Goal: Check status: Check status

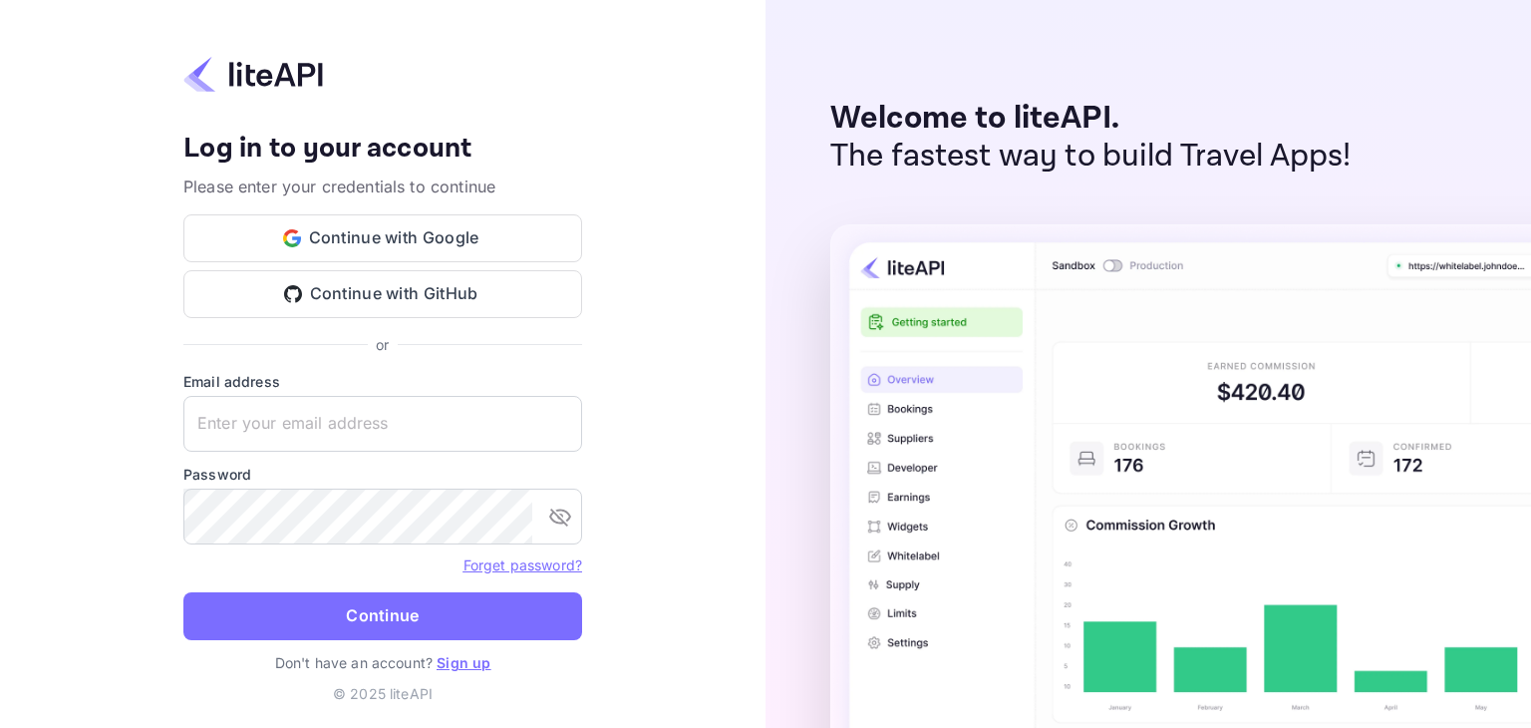
click at [369, 545] on form "Email address ​ Password ​ Forget password? Continue" at bounding box center [382, 511] width 399 height 281
click at [320, 415] on input "text" at bounding box center [382, 424] width 399 height 56
paste input "yahav@skygini.com"
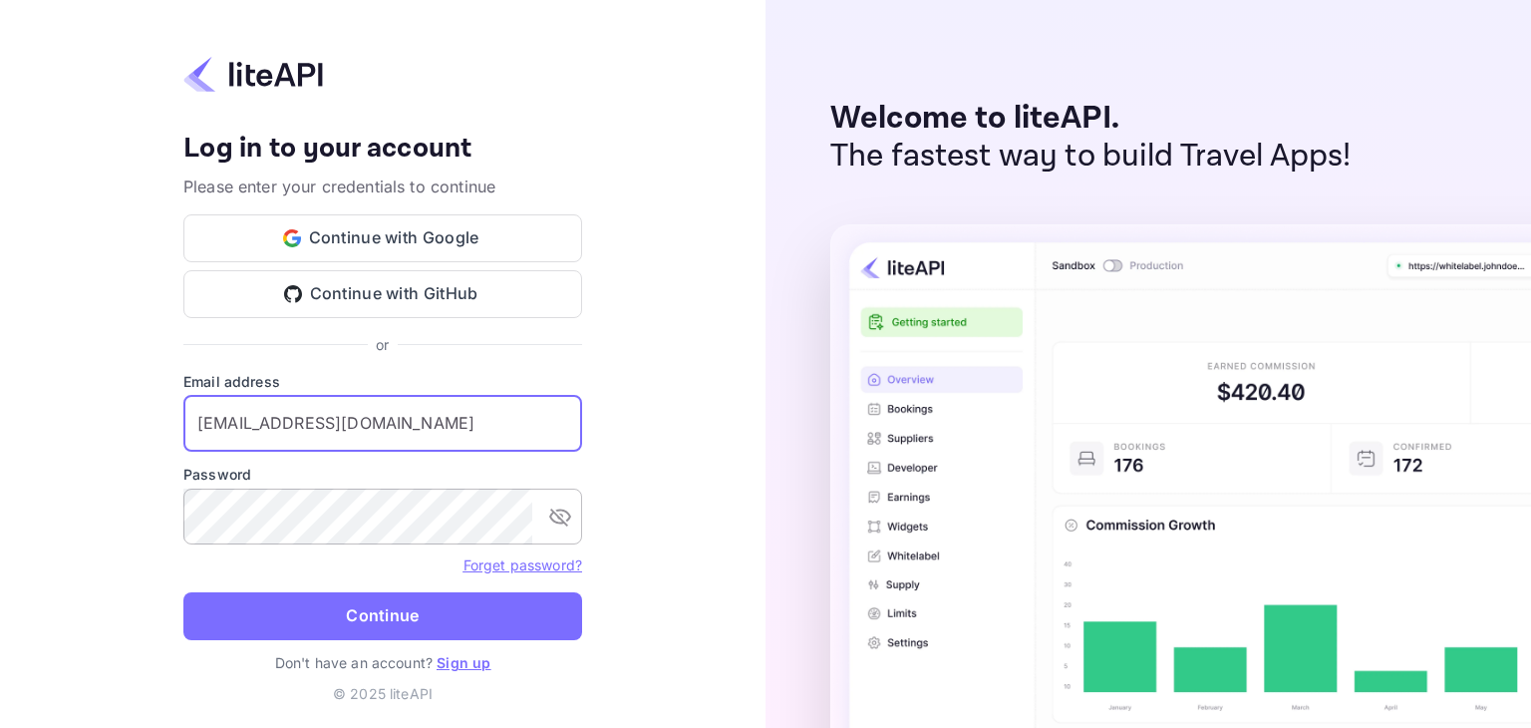
click at [557, 510] on icon "toggle password visibility" at bounding box center [560, 517] width 22 height 18
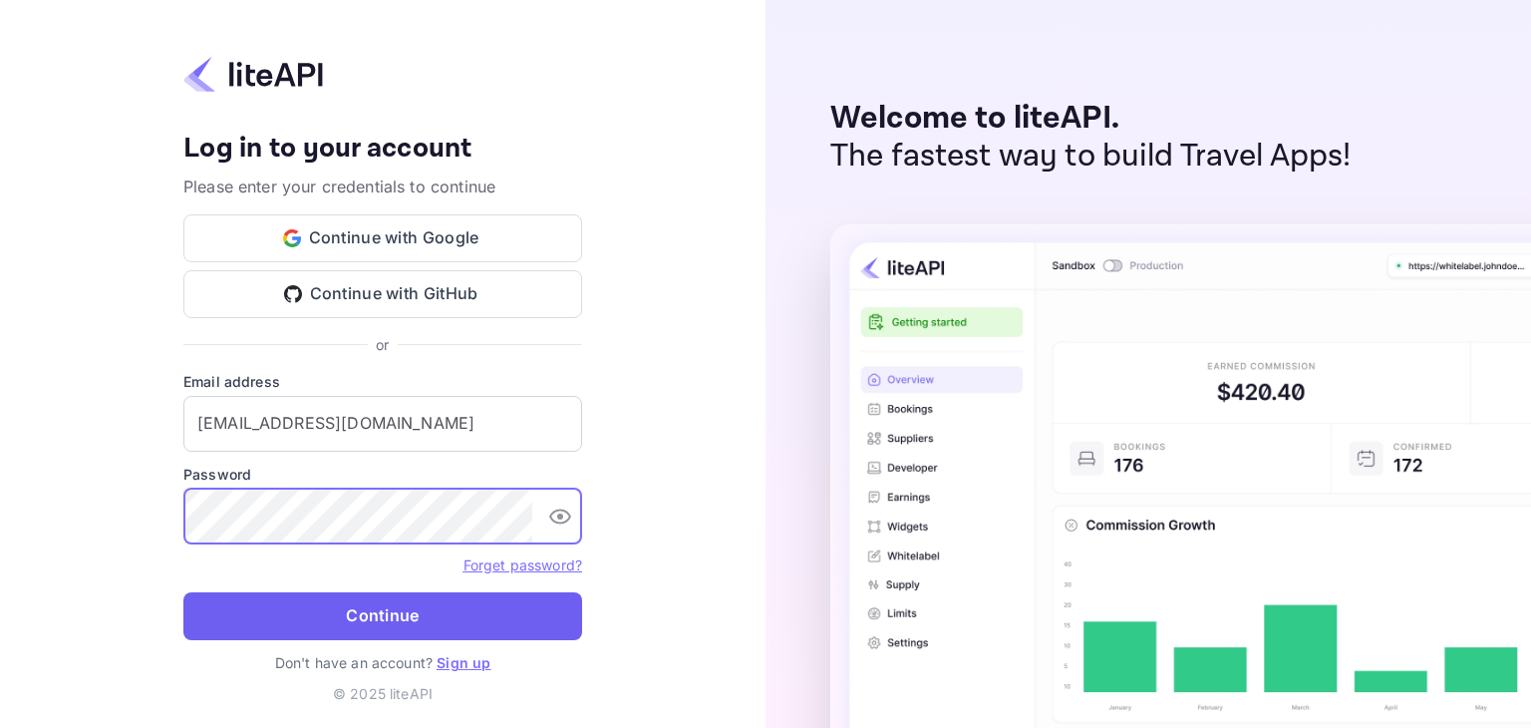
click at [350, 615] on button "Continue" at bounding box center [382, 616] width 399 height 48
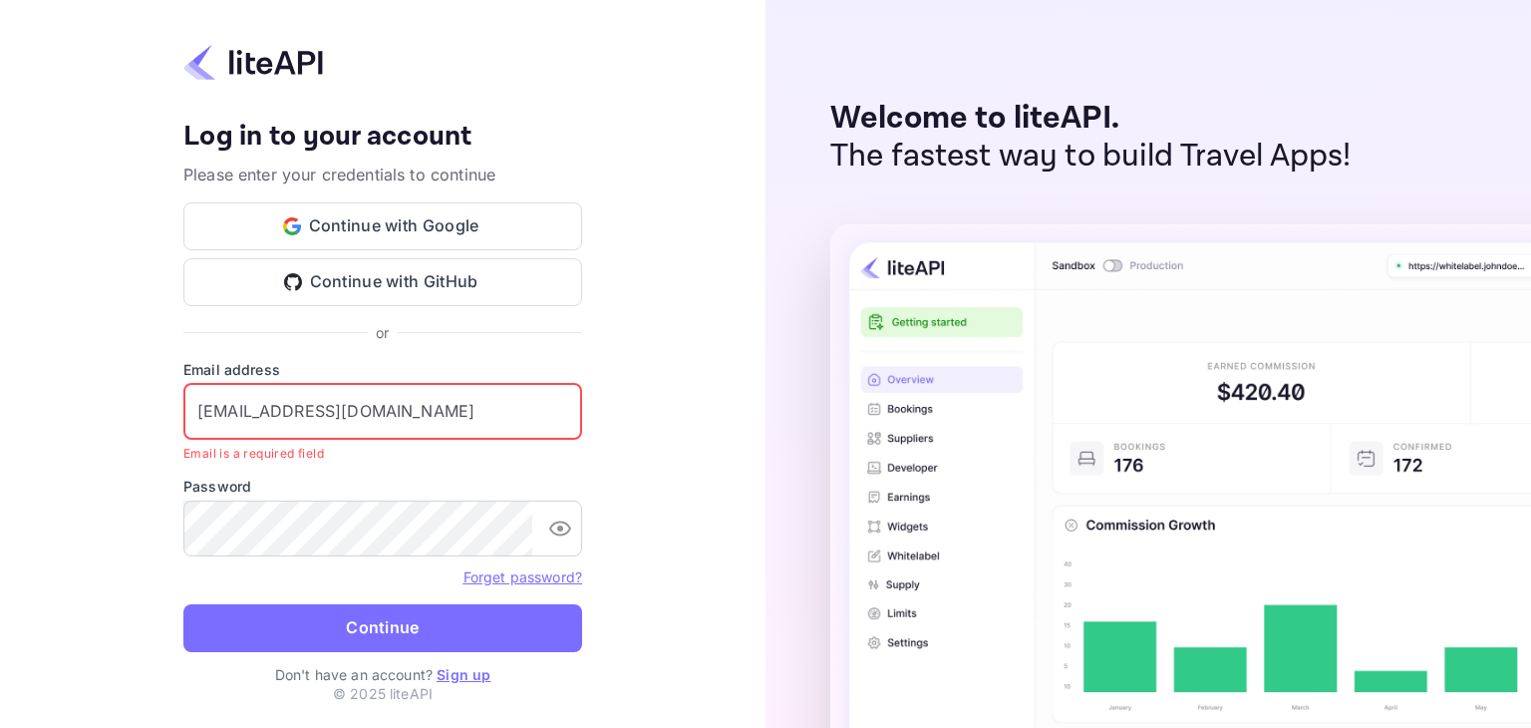
click at [356, 409] on input "yahav@skygini.com" at bounding box center [382, 412] width 399 height 56
drag, startPoint x: 253, startPoint y: 412, endPoint x: 145, endPoint y: 385, distance: 112.0
click at [108, 395] on div "Your account has been created successfully, a confirmation link has been sent t…" at bounding box center [383, 364] width 766 height 728
paste input "text"
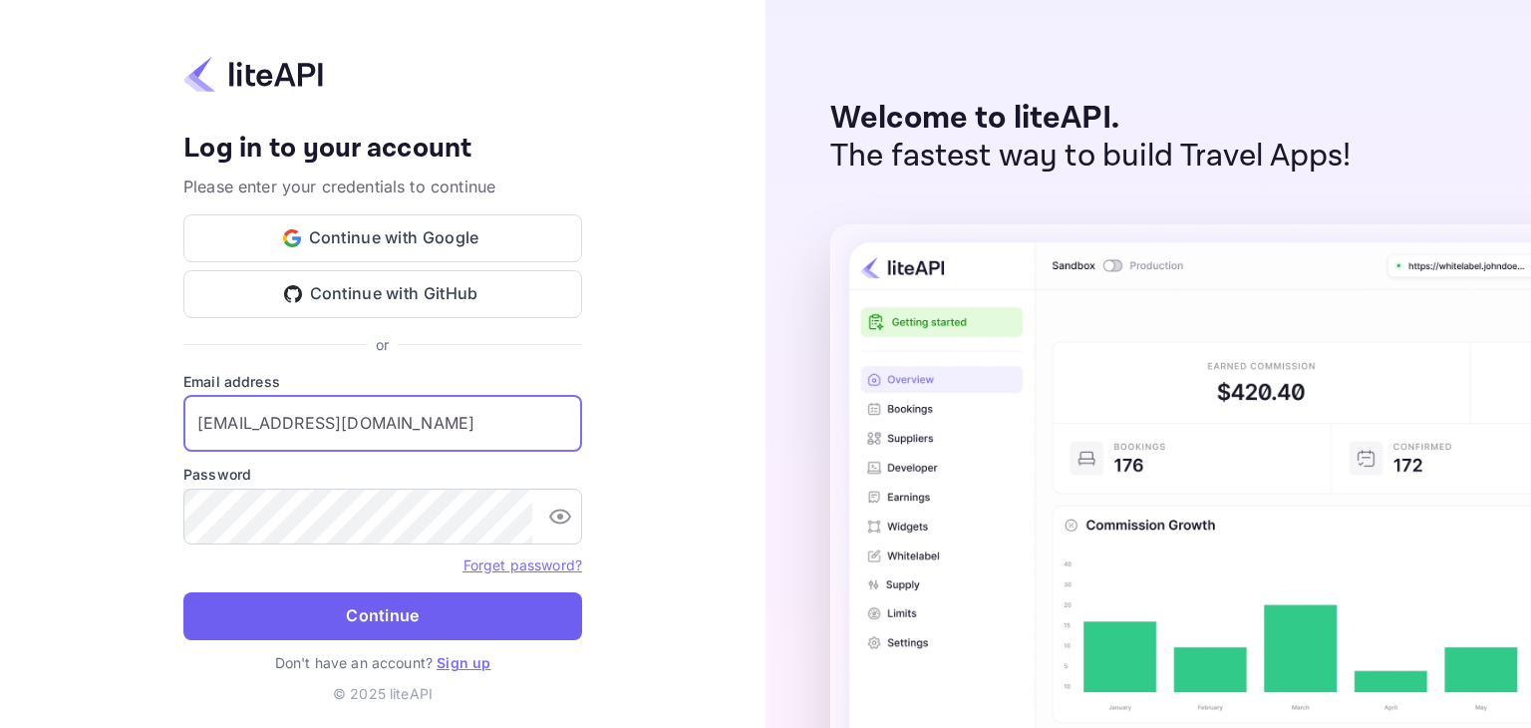
type input "yahav@skygini.com"
click at [434, 611] on button "Continue" at bounding box center [382, 616] width 399 height 48
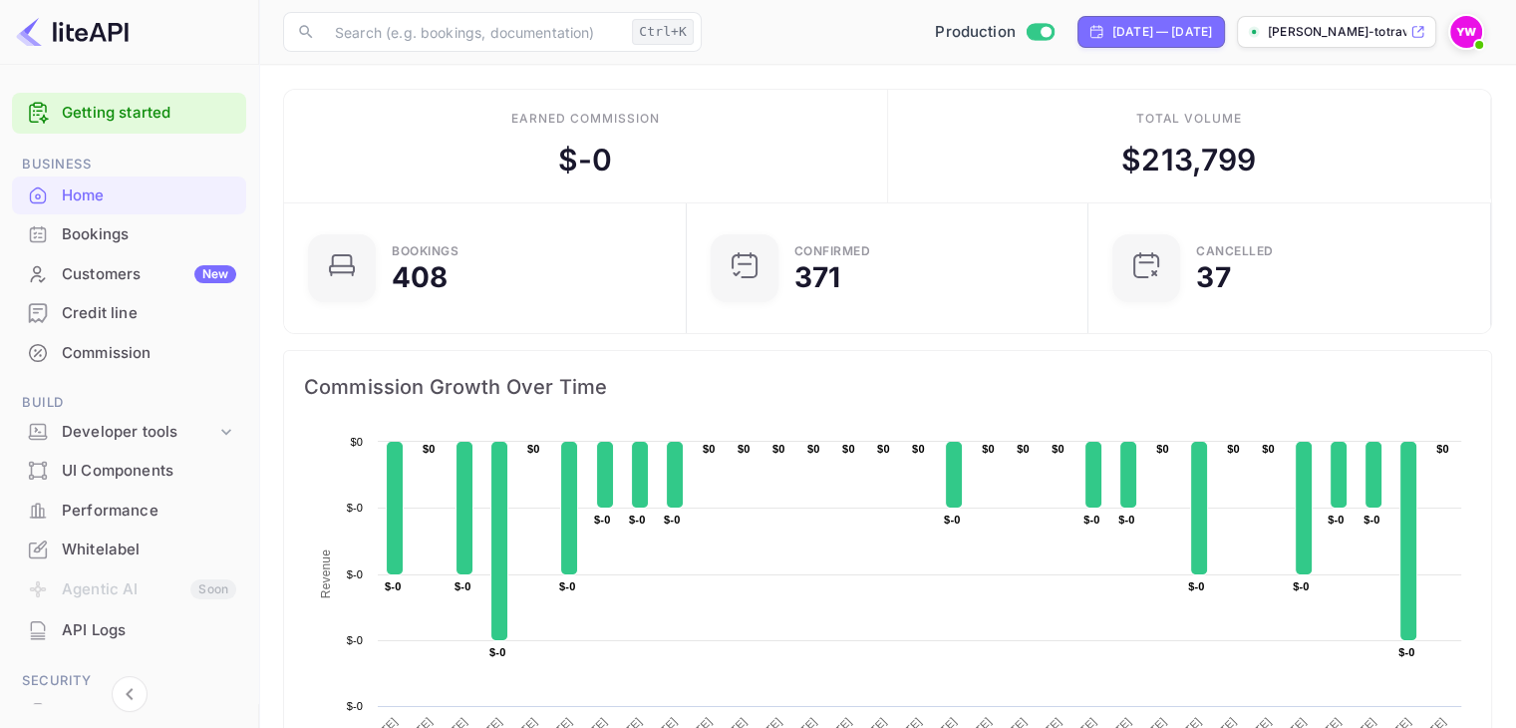
click at [70, 234] on div "Bookings" at bounding box center [149, 234] width 174 height 23
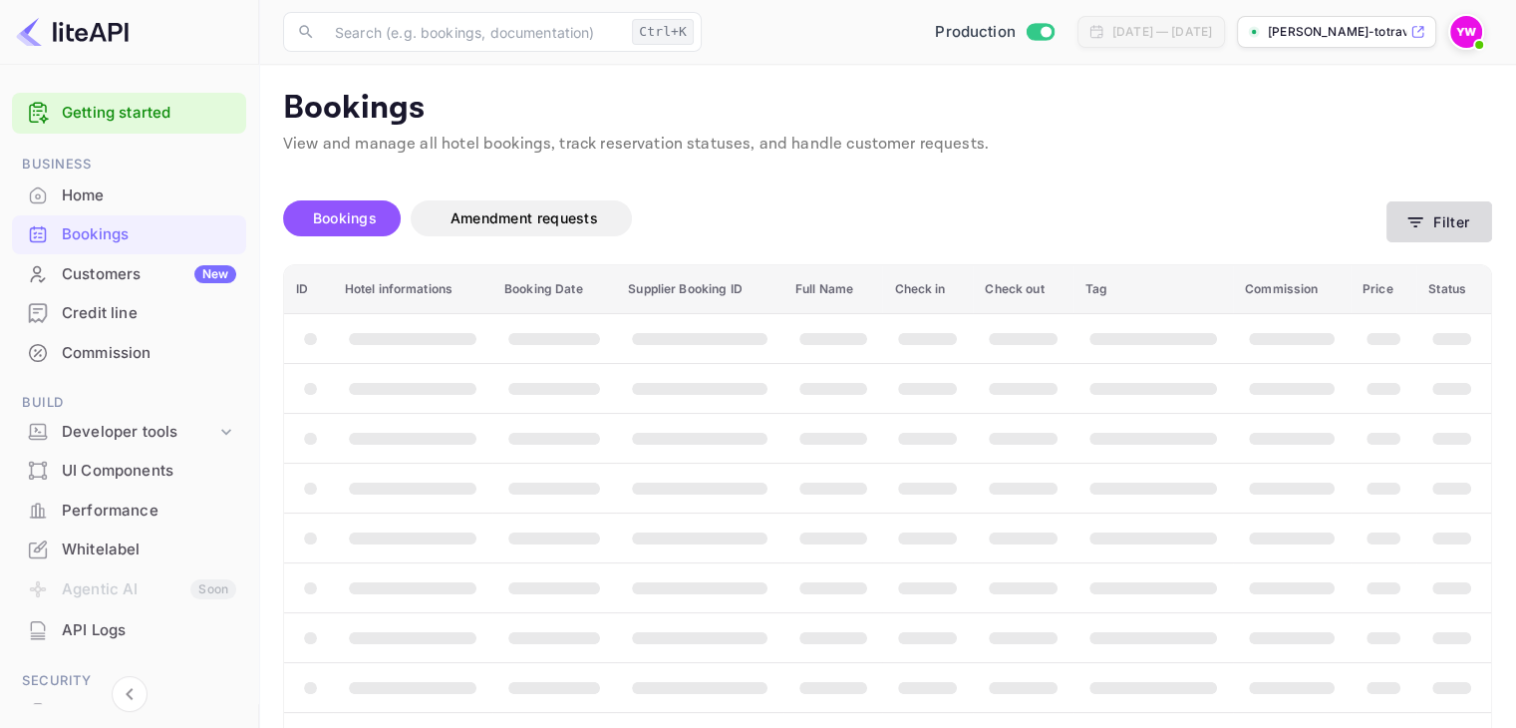
click at [1430, 221] on button "Filter" at bounding box center [1440, 221] width 106 height 41
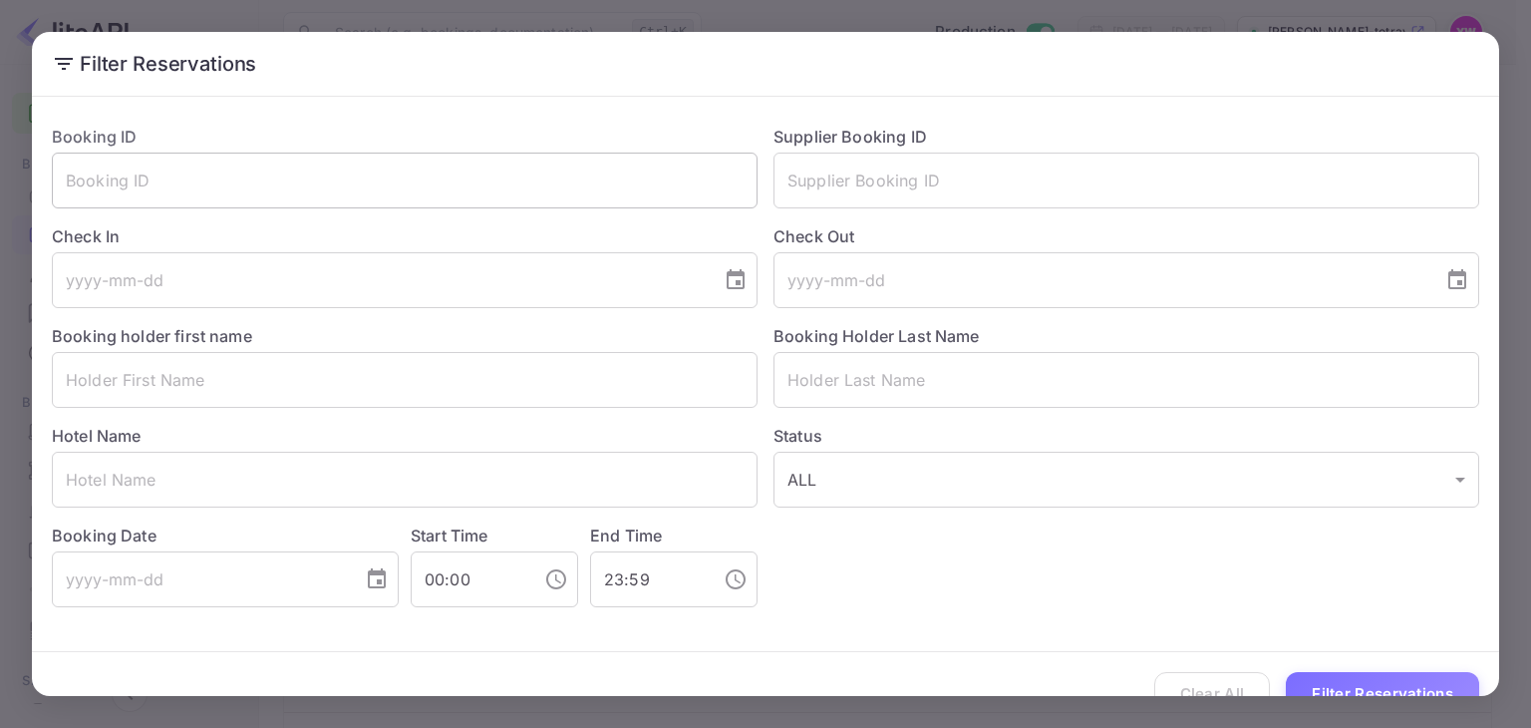
click at [319, 189] on input "text" at bounding box center [405, 181] width 706 height 56
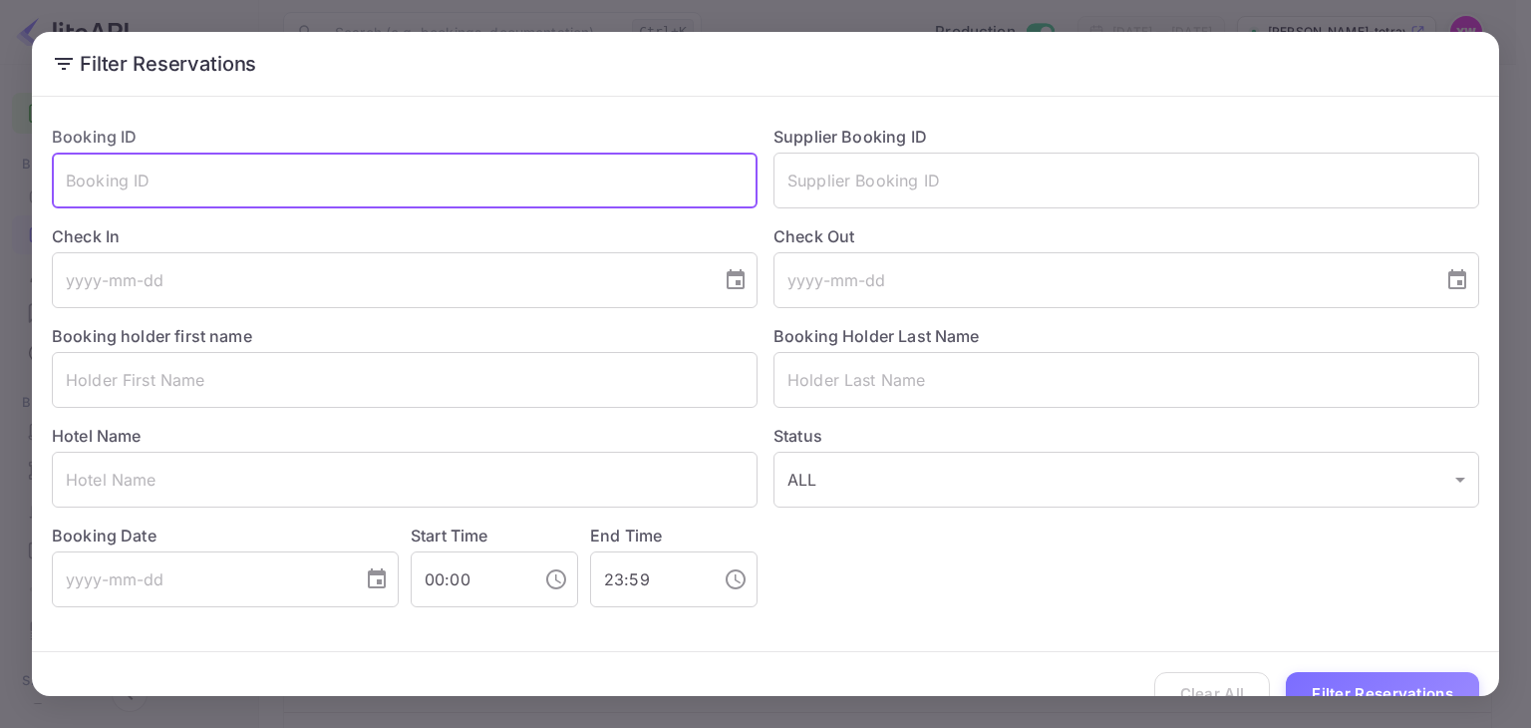
paste input "BW0rrpHL-"
type input "BW0rrpHL-"
click at [1360, 682] on button "Filter Reservations" at bounding box center [1382, 693] width 193 height 43
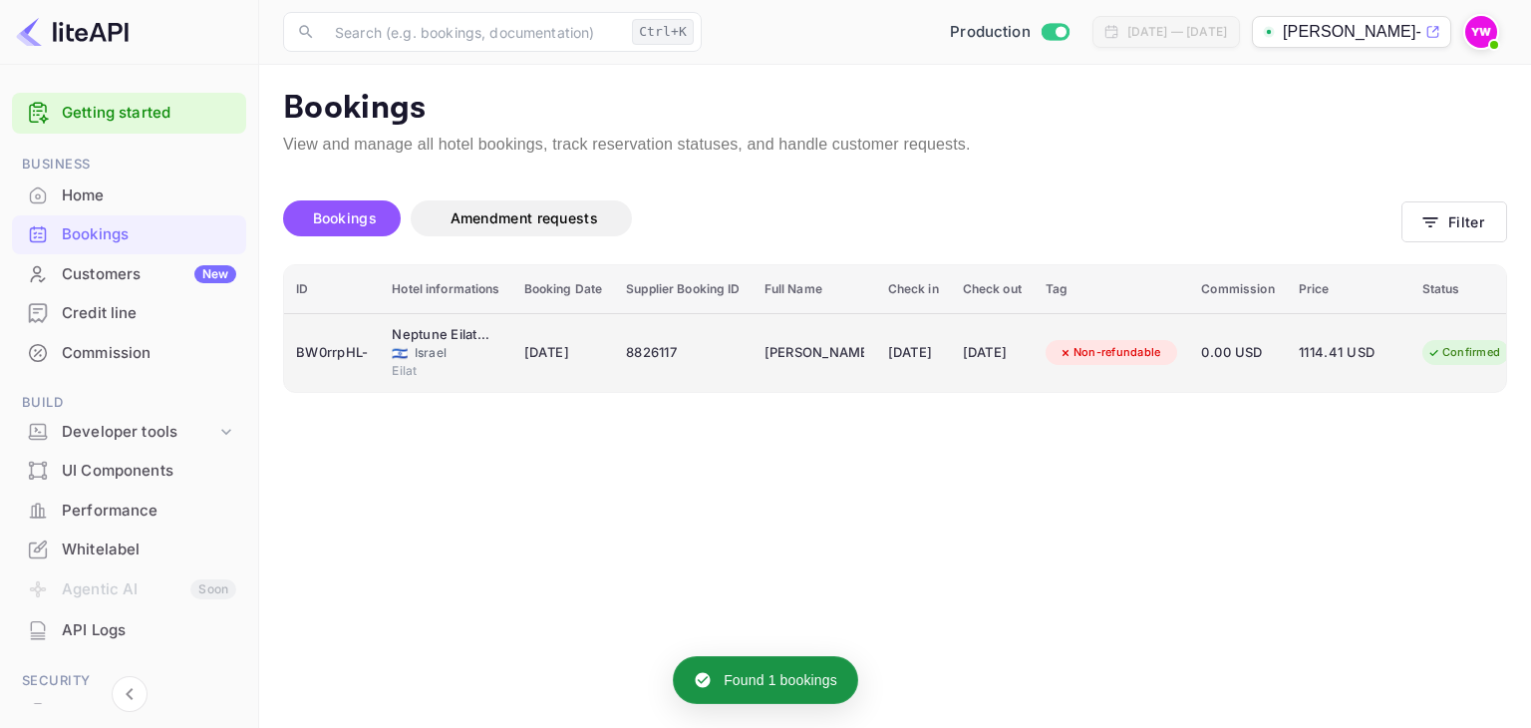
click at [1274, 344] on span "0.00 USD" at bounding box center [1237, 353] width 73 height 22
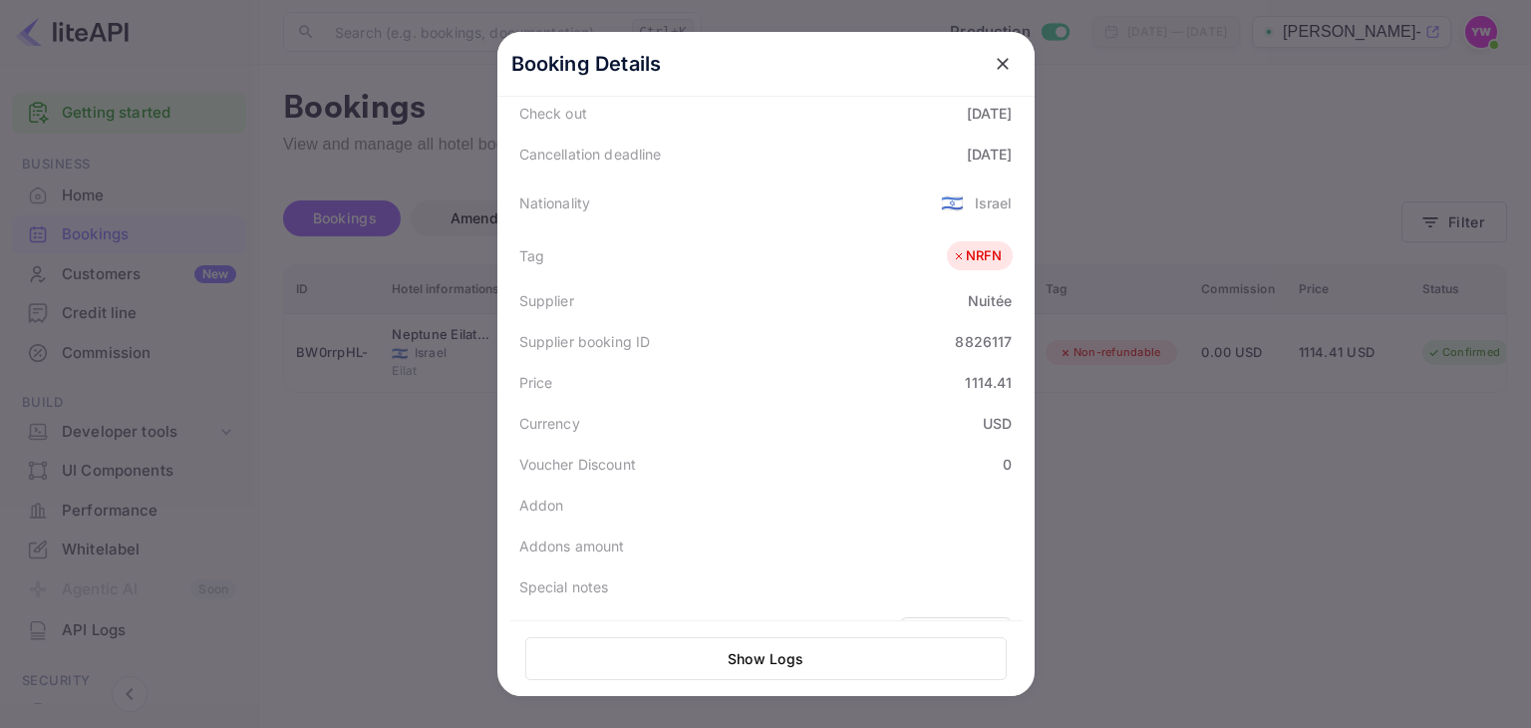
scroll to position [522, 0]
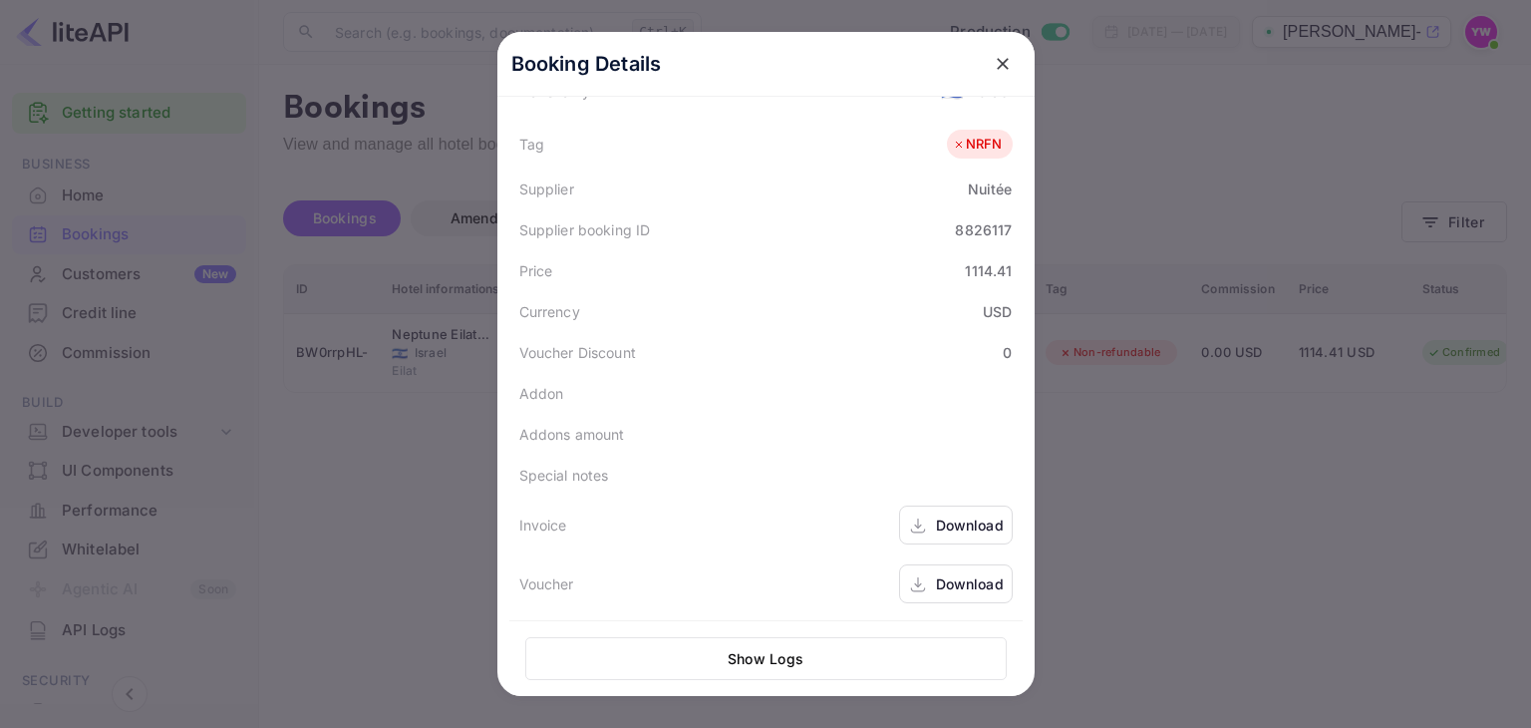
click at [953, 579] on div "Download" at bounding box center [970, 583] width 68 height 21
click at [960, 579] on div "Download" at bounding box center [970, 583] width 68 height 21
click at [993, 57] on icon "close" at bounding box center [1003, 64] width 20 height 20
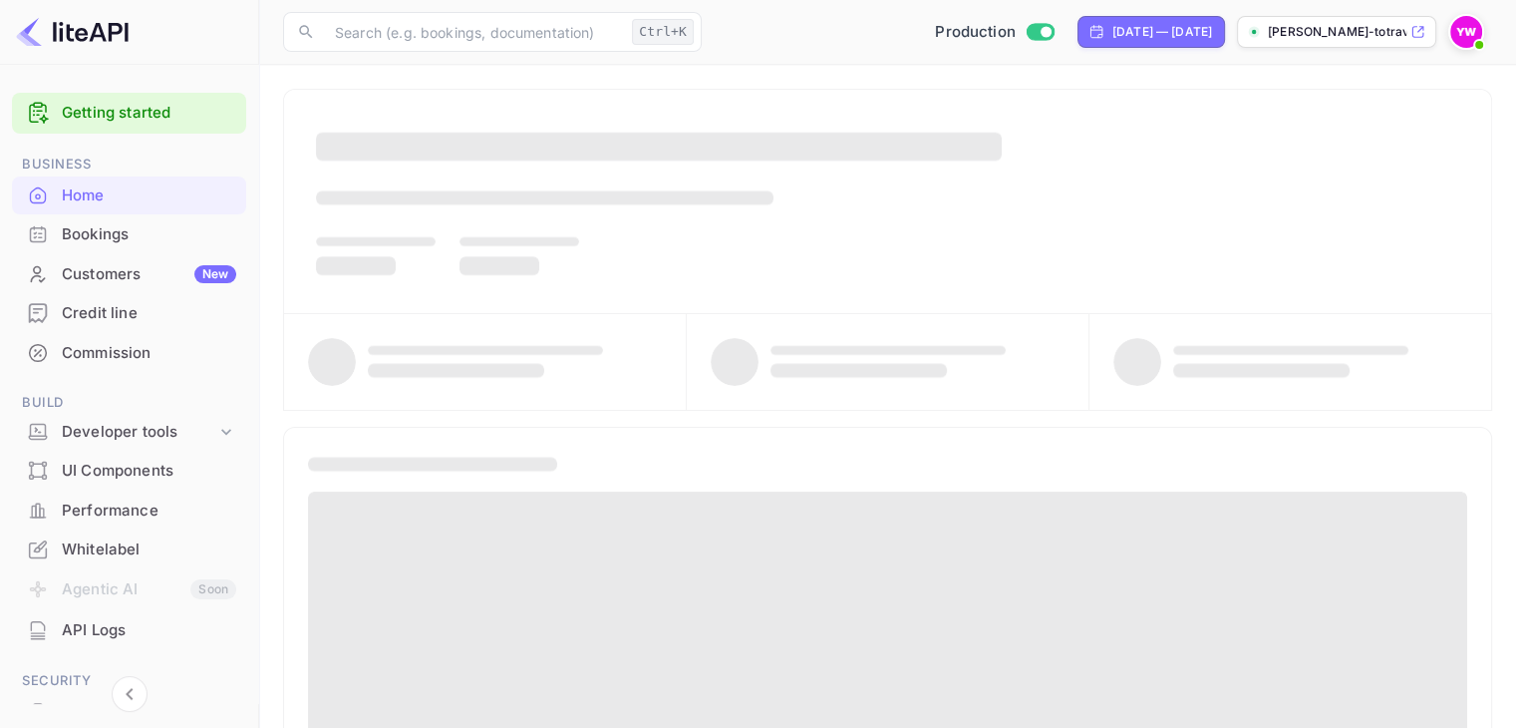
click at [145, 232] on div "Bookings" at bounding box center [149, 234] width 174 height 23
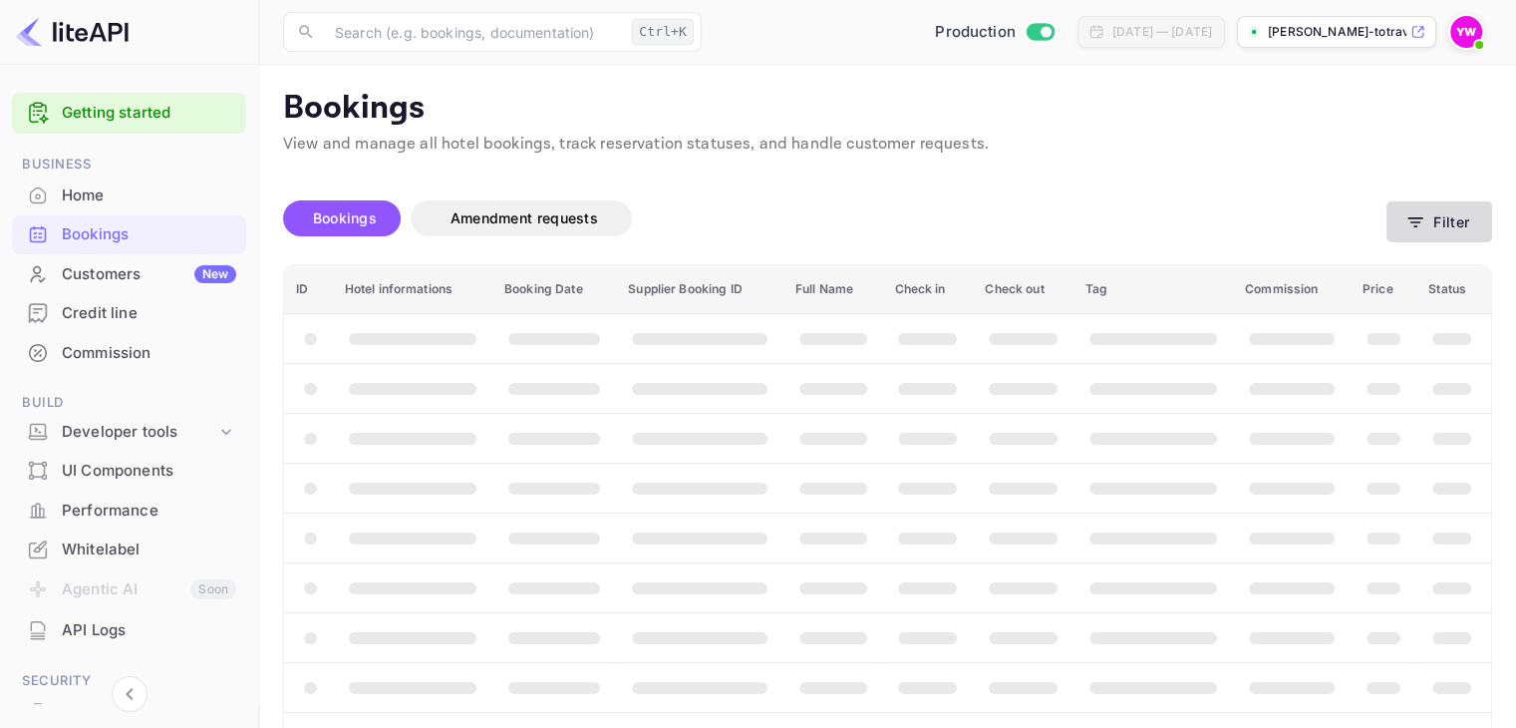
click at [1433, 218] on button "Filter" at bounding box center [1440, 221] width 106 height 41
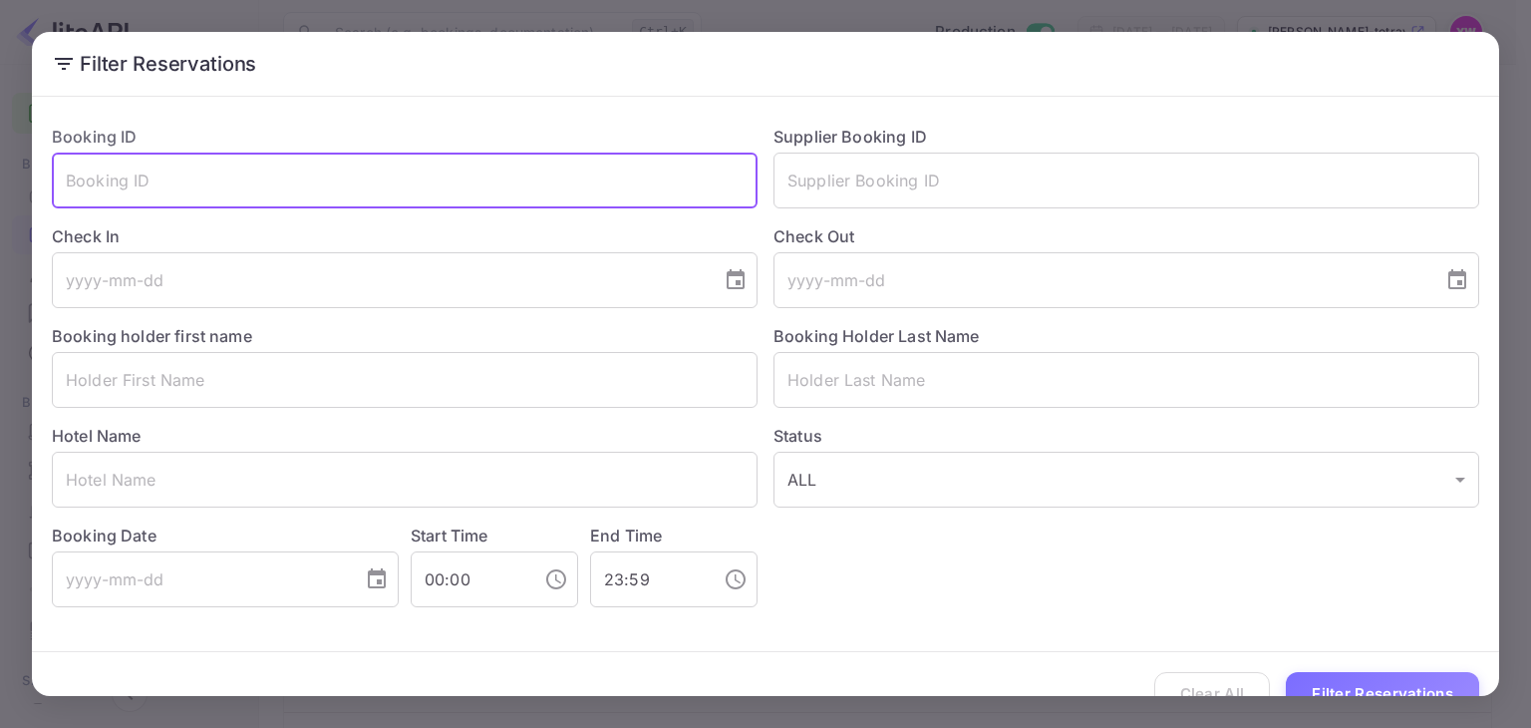
click at [188, 192] on input "text" at bounding box center [405, 181] width 706 height 56
paste input "AhpMiSlOX"
type input "AhpMiSlOX"
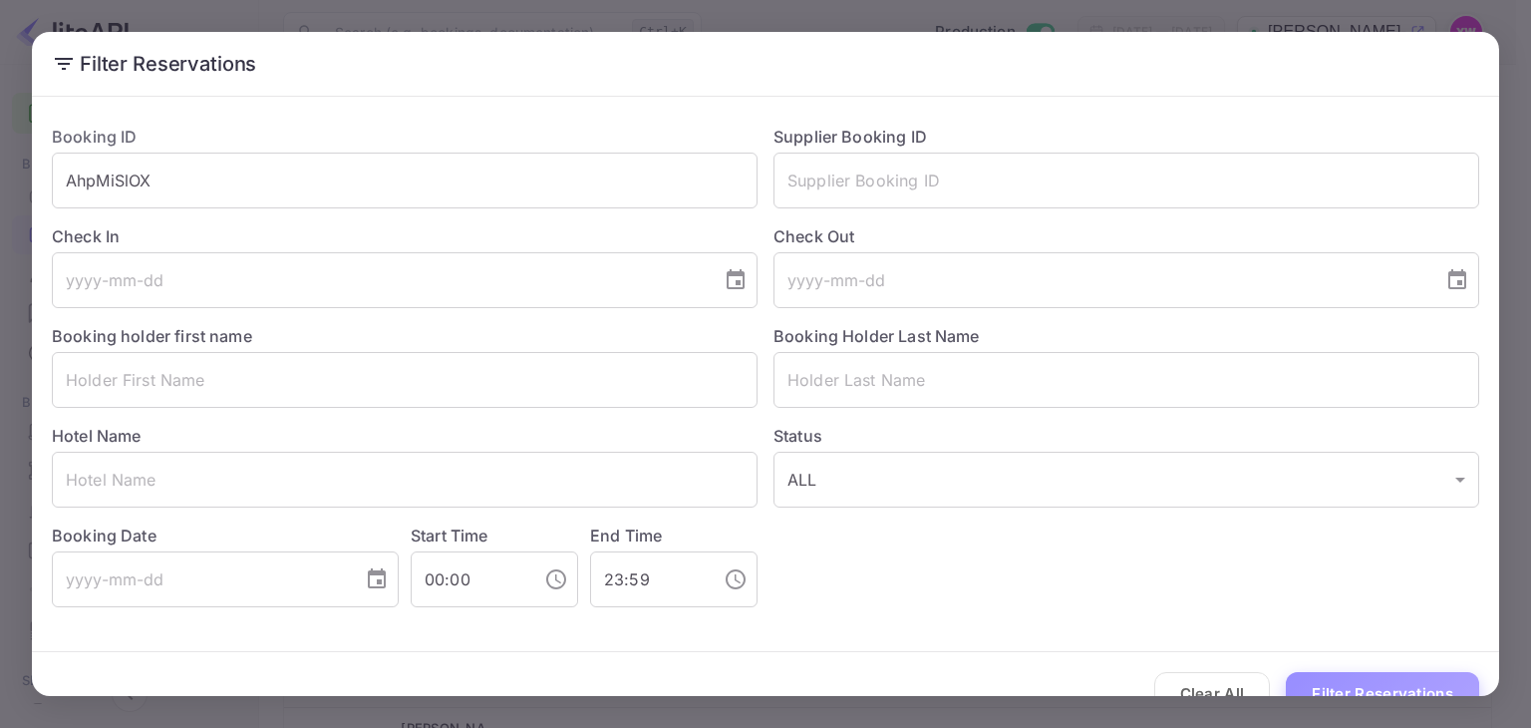
click at [1384, 690] on button "Filter Reservations" at bounding box center [1382, 693] width 193 height 43
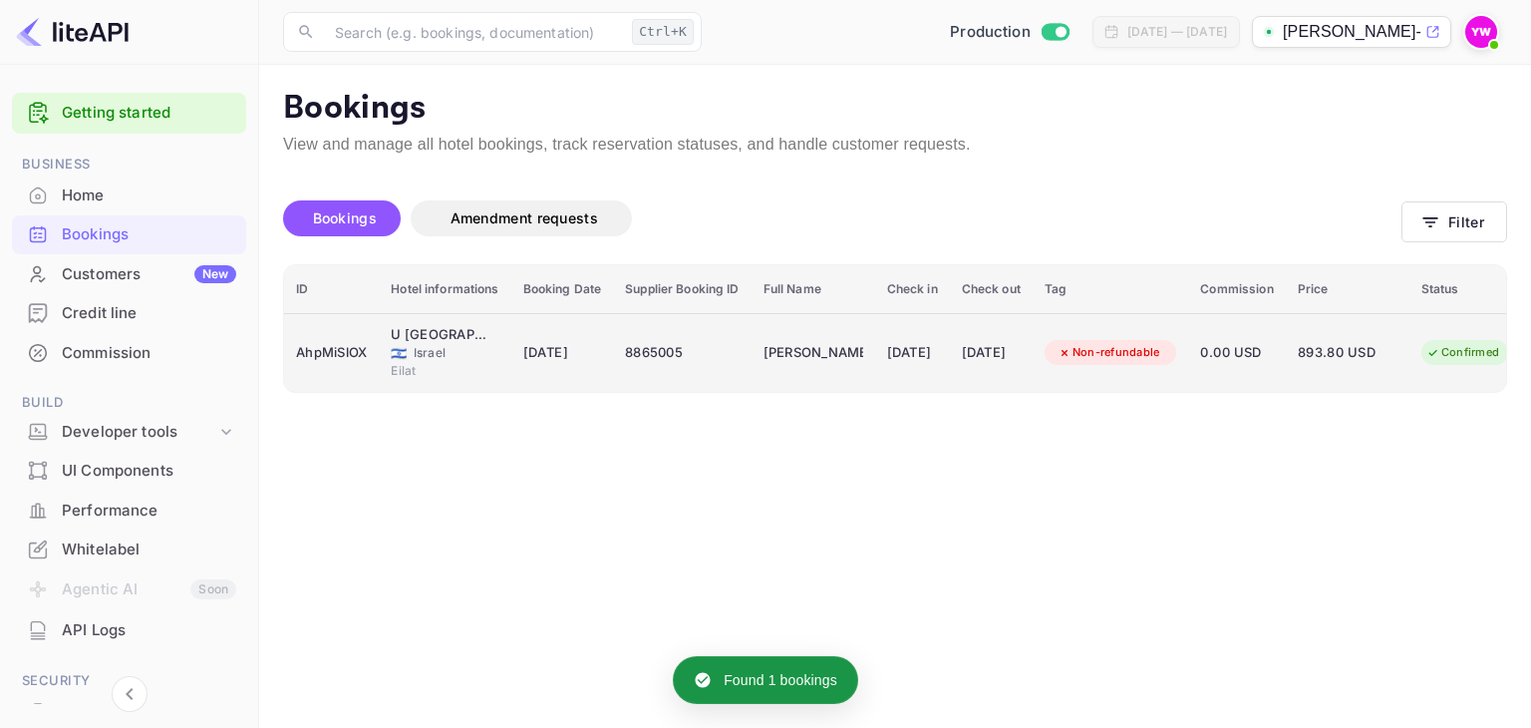
click at [1273, 359] on span "0.00 USD" at bounding box center [1236, 353] width 73 height 22
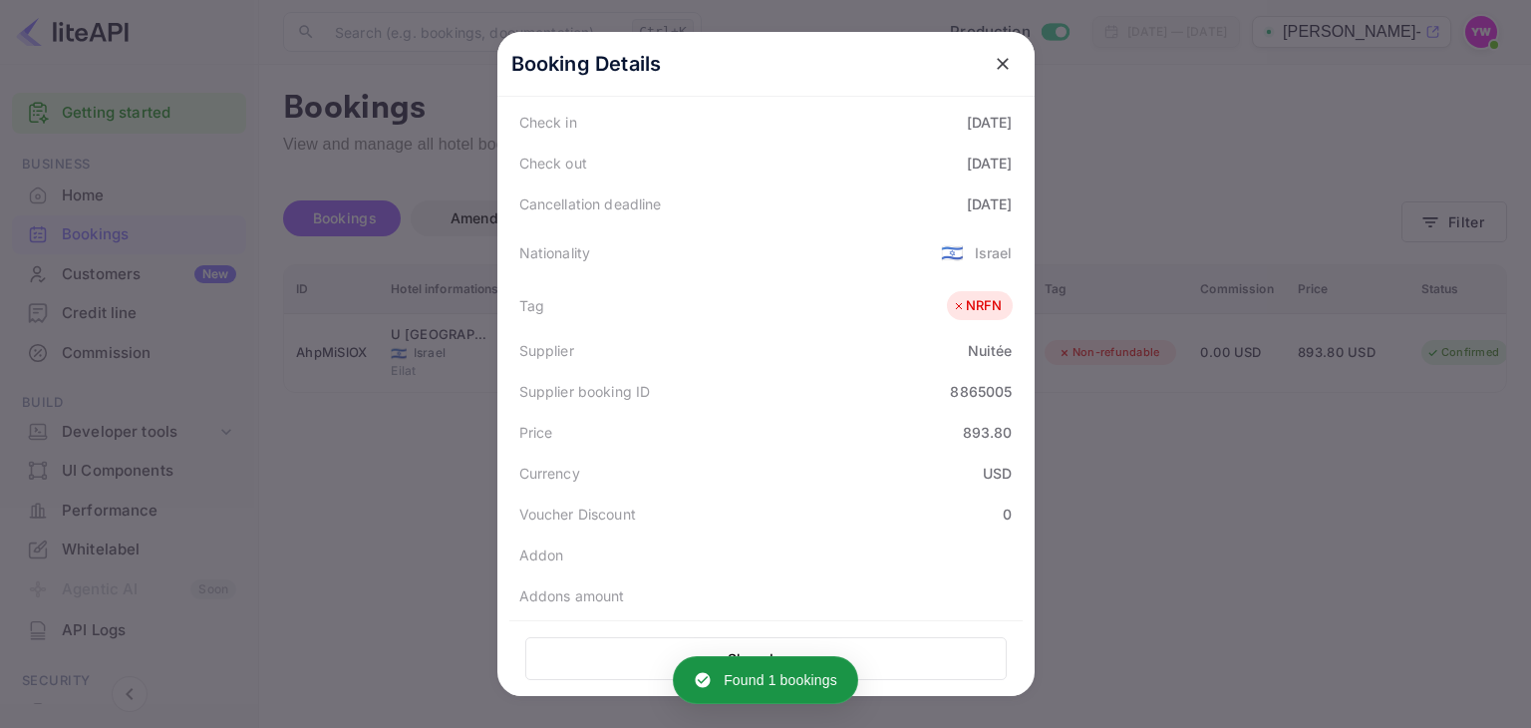
scroll to position [522, 0]
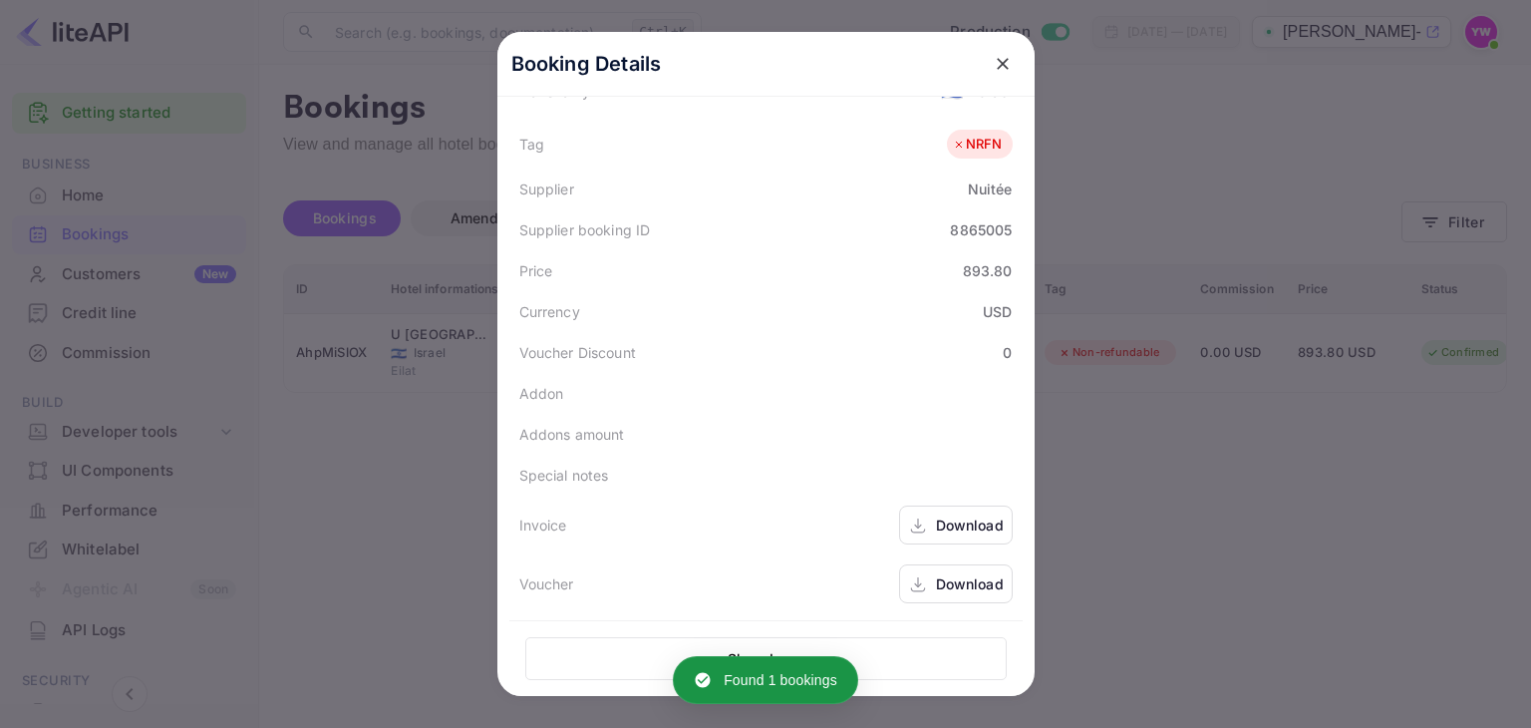
click at [959, 582] on div "Download" at bounding box center [970, 583] width 68 height 21
click at [1002, 65] on icon "close" at bounding box center [1003, 64] width 20 height 20
